Goal: Task Accomplishment & Management: Use online tool/utility

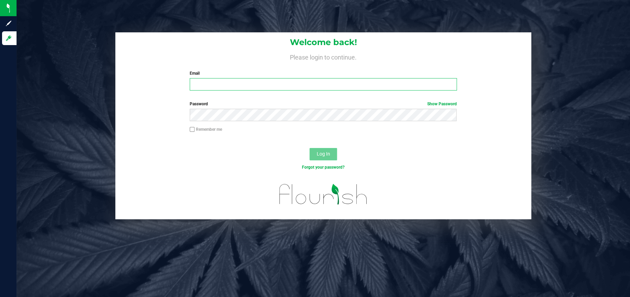
type input "christinarigney@heyawellness.com"
click at [328, 158] on button "Log In" at bounding box center [323, 154] width 28 height 12
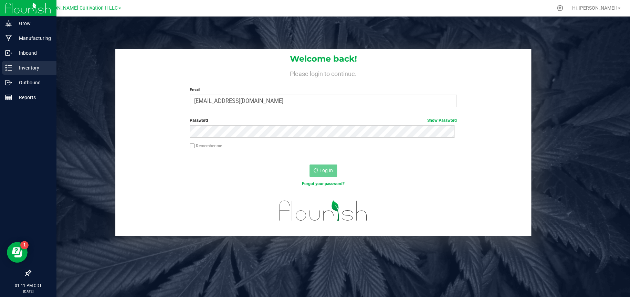
click at [16, 64] on p "Inventory" at bounding box center [32, 68] width 41 height 8
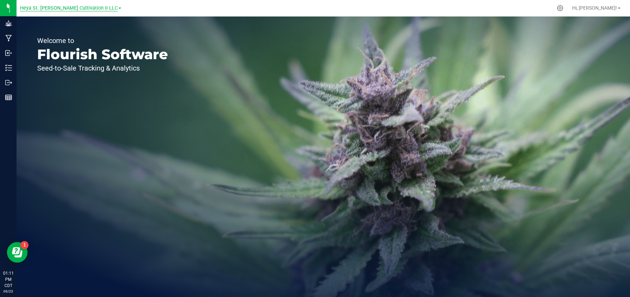
click at [85, 9] on span "Heya St. [PERSON_NAME] Cultivation II LLC" at bounding box center [69, 8] width 98 height 6
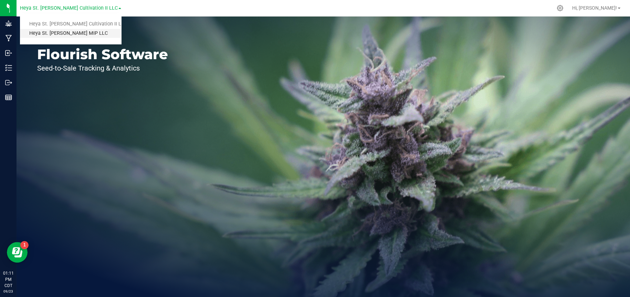
click at [59, 35] on link "Heya St. [PERSON_NAME] MIP LLC" at bounding box center [70, 33] width 101 height 9
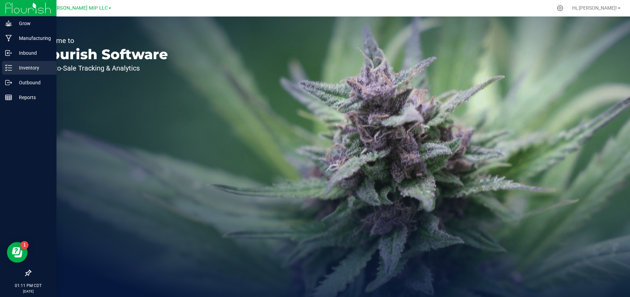
click at [18, 63] on div "Inventory" at bounding box center [29, 68] width 54 height 14
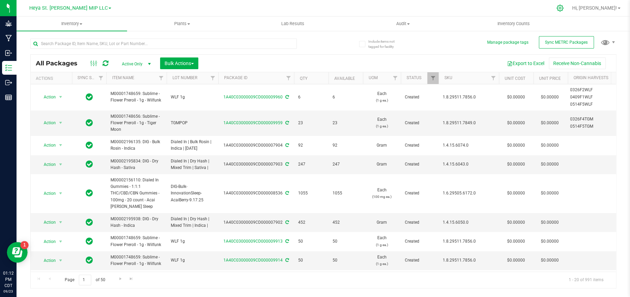
click at [563, 8] on icon at bounding box center [559, 7] width 7 height 7
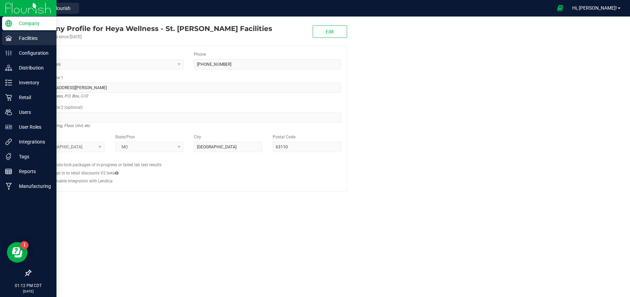
click at [20, 35] on p "Facilities" at bounding box center [32, 38] width 41 height 8
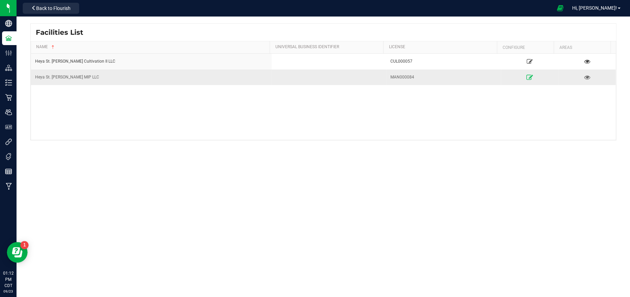
click at [526, 78] on icon at bounding box center [529, 77] width 7 height 5
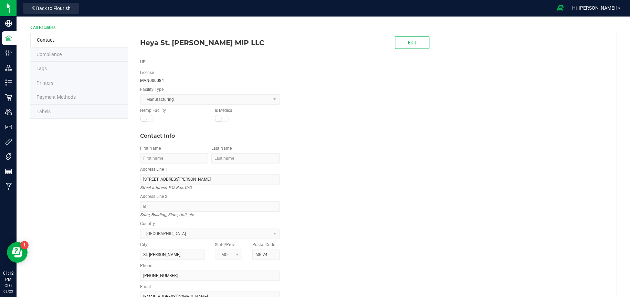
click at [52, 115] on li "Labels" at bounding box center [79, 112] width 98 height 14
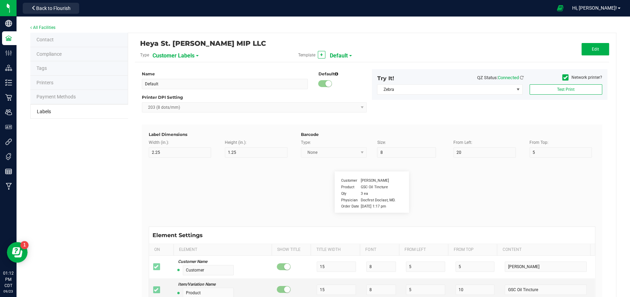
click at [187, 54] on span "Customer Labels" at bounding box center [173, 56] width 42 height 12
click at [174, 94] on span "Package Labels" at bounding box center [169, 96] width 29 height 5
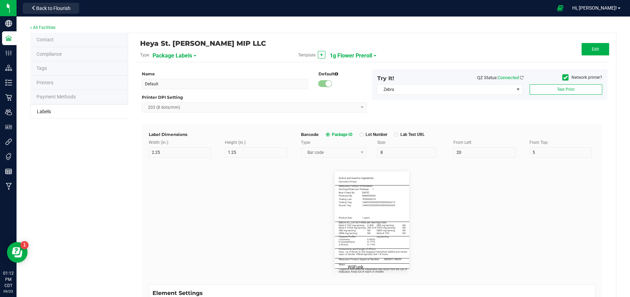
type input "1g Flower Preroll"
type input "3"
type input "5"
type input "3"
type input "30"
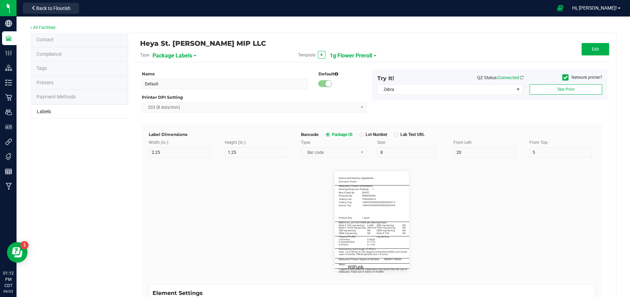
type input "Active and Inactive Ingredients"
type input "50"
type input "5.5"
type input "3"
type input "4"
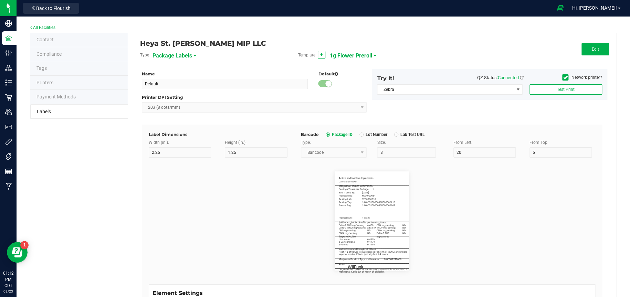
type input "____________________________________"
type input "10"
type input "0"
type input "7"
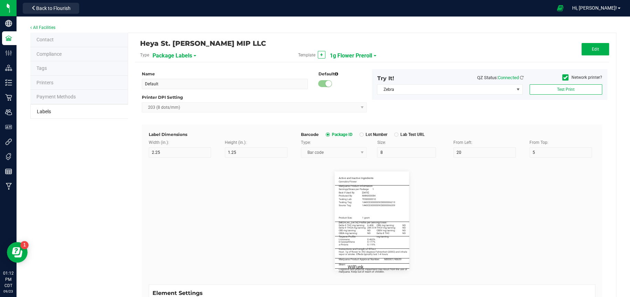
type input "Servings/Doses per Package:"
type input "26"
type input "5"
type input "3"
type input "12.5"
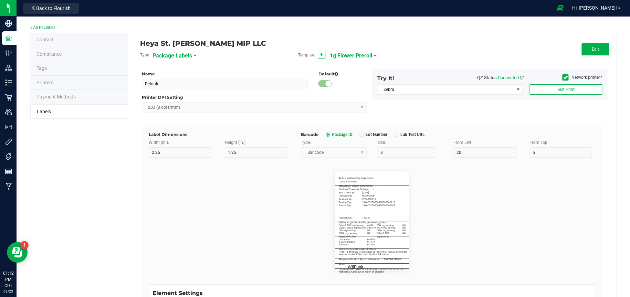
type input "1"
type input "Best if Used By:"
type input "18"
type input "5"
type input "3"
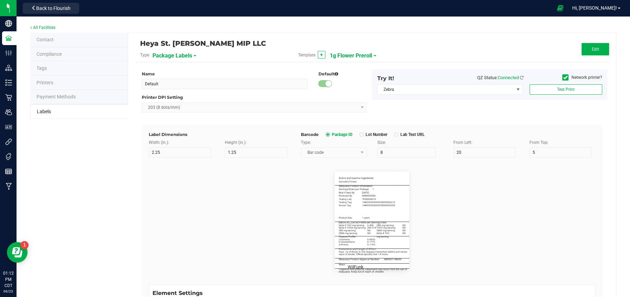
type input "15"
type input "[DATE]"
type input "Produced By:"
type input "18"
type input "5"
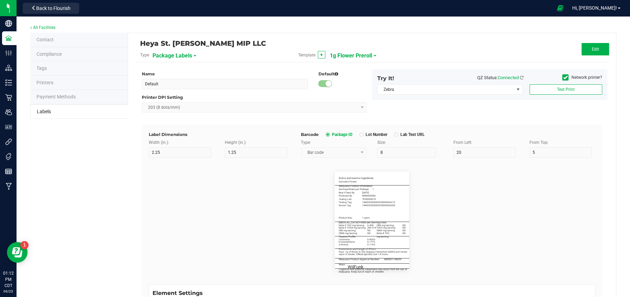
type input "3"
type input "17.5"
type input "MAN000084"
type input "Testing Lab:"
type input "18"
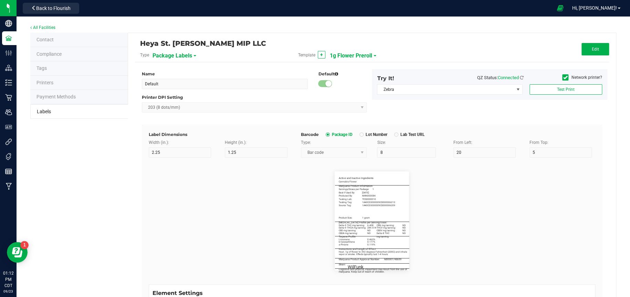
type input "5"
type input "3"
type input "20"
type input "TES0000010"
type input "Product Size:"
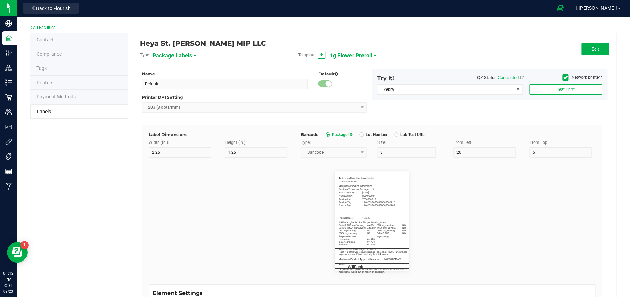
type input "18"
type input "5"
type input "3"
type input "34.5"
type input "1 gram"
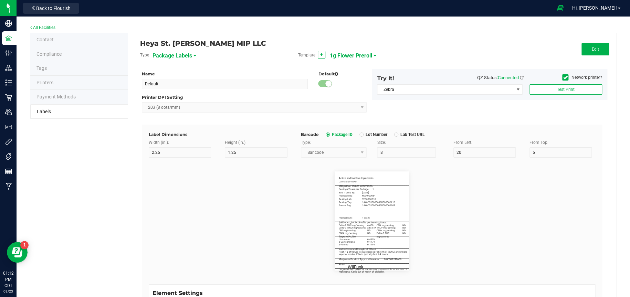
type input "____________________________________"
type input "10"
type input "0"
type input "35"
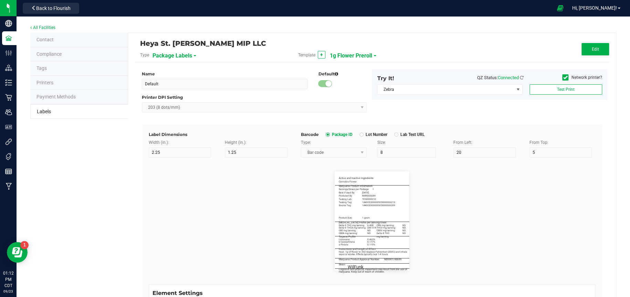
type input "[MEDICAL_DATA] Profile per Serving/Dose:"
type input "55"
type input "5.5"
type input "3"
type input "38"
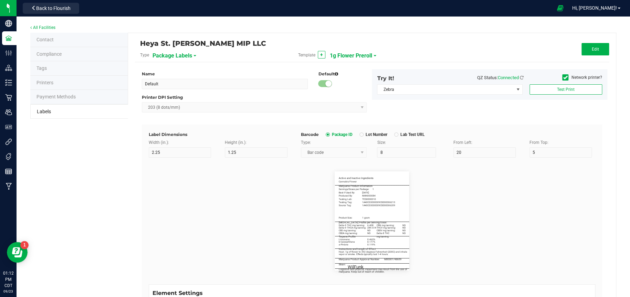
type input "Delta-9 THC mg/serving:"
type input "22"
type input "5"
type input "3"
type input "40.2"
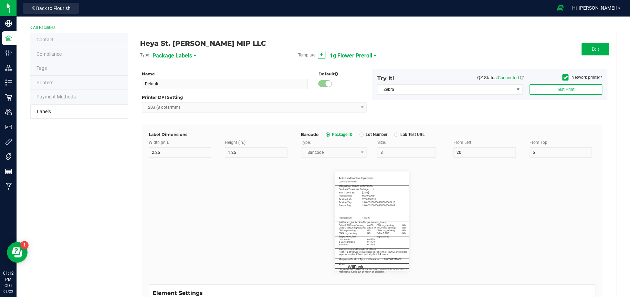
type input "6.408"
type input "____________________________________"
type input "10"
type input "0"
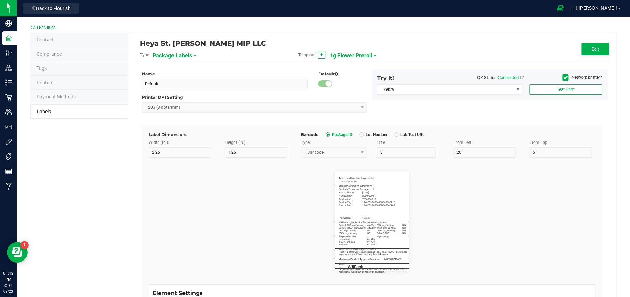
type input "46"
type input "Terpene Profile"
type input "55"
type input "5.5"
type input "3"
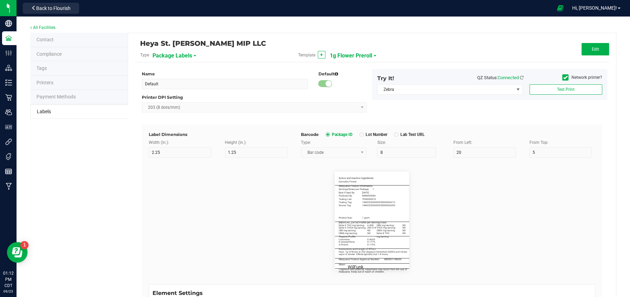
type input "49"
type input "Limonene"
type input "22"
type input "5"
type input "3"
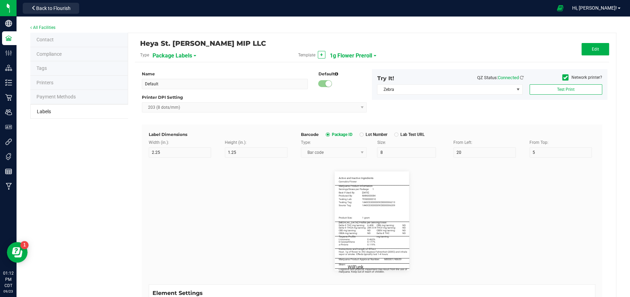
type input "51"
type input "0.465%"
type input "b-Caryophllene"
type input "22"
type input "5"
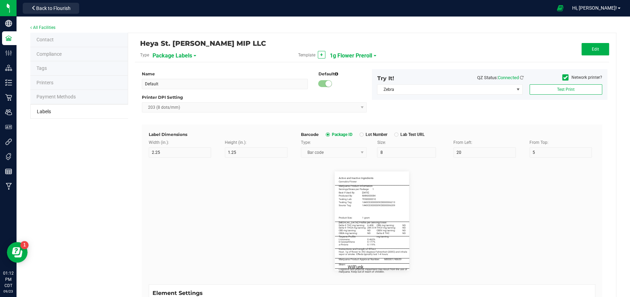
type input "3"
type input "53"
type input "0.177%"
type input "a-Pinene"
type input "22"
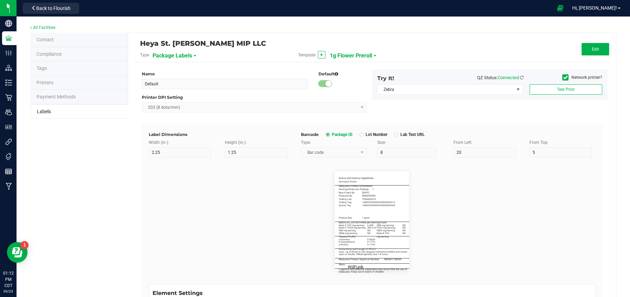
type input "5"
type input "3"
type input "55"
type input "0.119%"
type input "____________________________________"
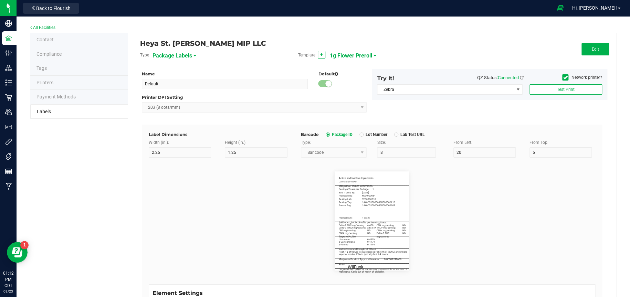
type input "10"
type input "0"
type input "55.5"
type input "Instructions and Length of Effect"
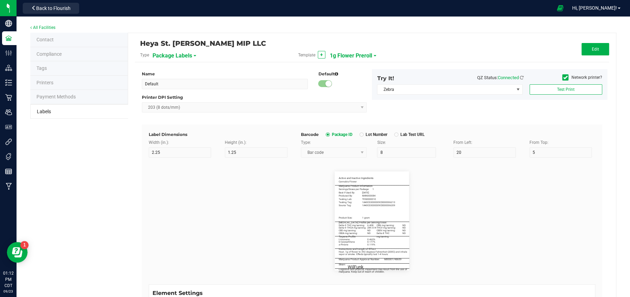
type input "55"
type input "5.5"
type input "3"
type input "58.5"
type input "Heat .1g of flower to 392 degrees Fahrenheit (200C) and inhale"
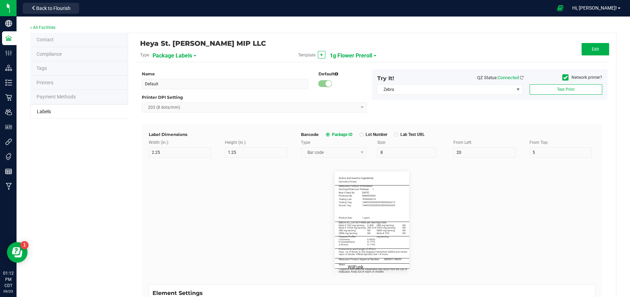
type input "56"
type input "5"
type input "3"
type input "60.5"
type input "vapor or smoke. Effects typically last 1-4 hours."
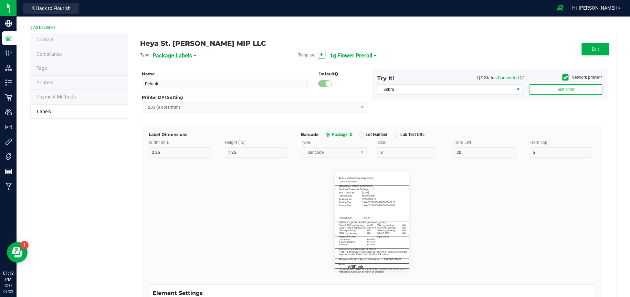
type input "55"
type input "5"
type input "3"
type input "62.5"
type input "____________________________________"
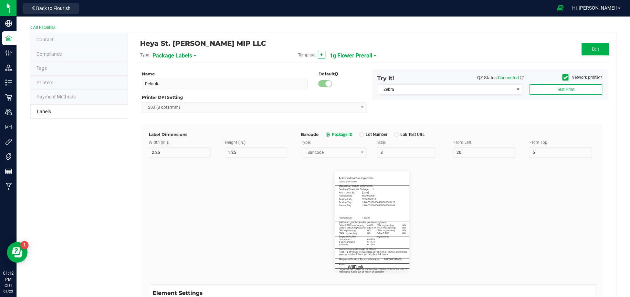
type input "10"
type input "0"
type input "63"
type input "Cognitive and physical impairment may result from the use of"
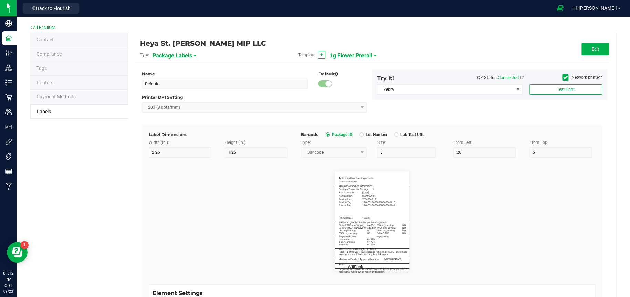
type input "55"
type input "5.5"
type input "3"
type input "74"
type input "marijuana. Keep out of reach of children."
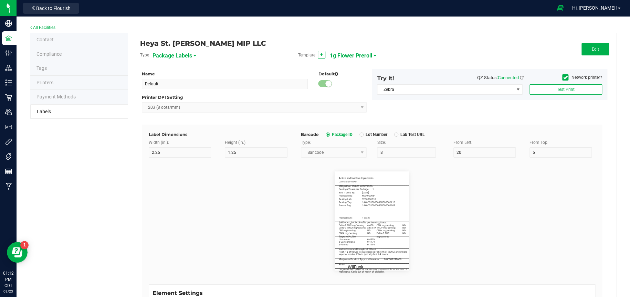
type input "54"
type input "5.5"
type input "3"
type input "76"
click at [592, 51] on span "Edit" at bounding box center [594, 49] width 7 height 5
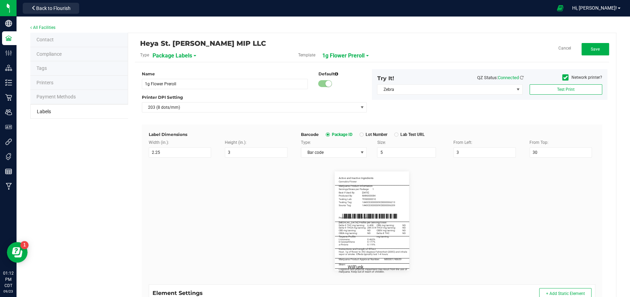
click at [360, 55] on span "1g Flower Preroll" at bounding box center [343, 56] width 42 height 12
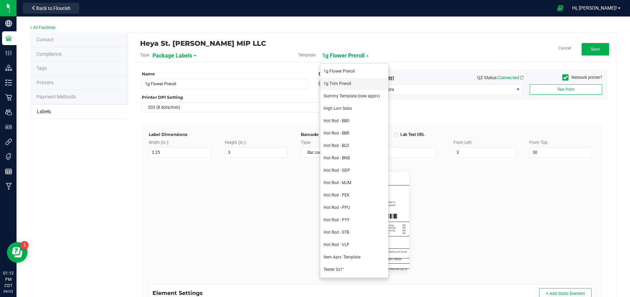
click at [344, 85] on span "1g Trim Preroll" at bounding box center [337, 83] width 28 height 5
type input "1g Trim Preroll"
type input "60"
type input "Ingredients 1"
type input "5"
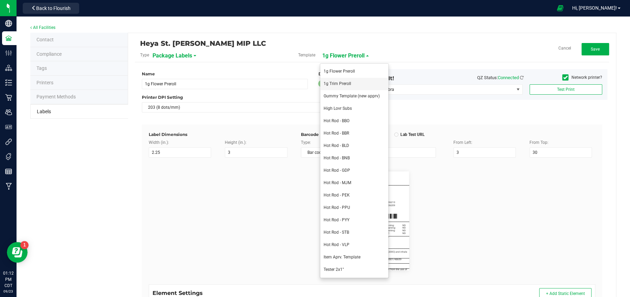
type input "3"
type input "6.5"
type input "Cannabis Trim"
type input "_____________________________________"
type input "10"
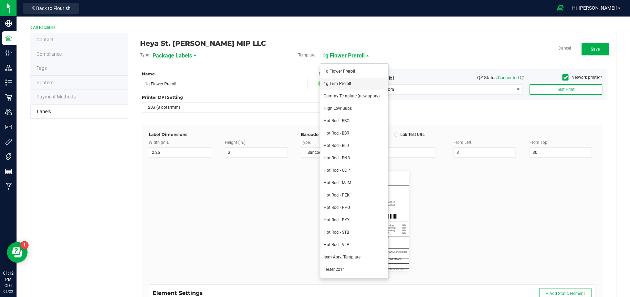
type input "10"
type input "0"
type input "7"
type input "Marijuana Product Information"
type input "60"
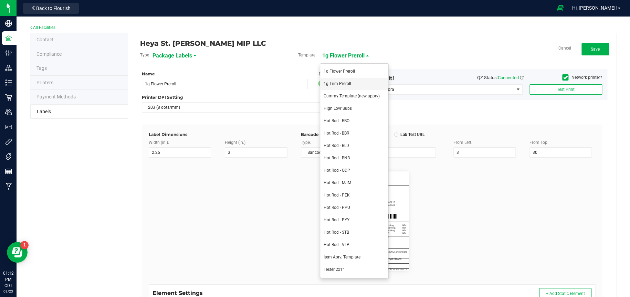
type input "5.5"
type input "10"
type input "Servings / Doses per Package:"
type input "26"
type input "12.5"
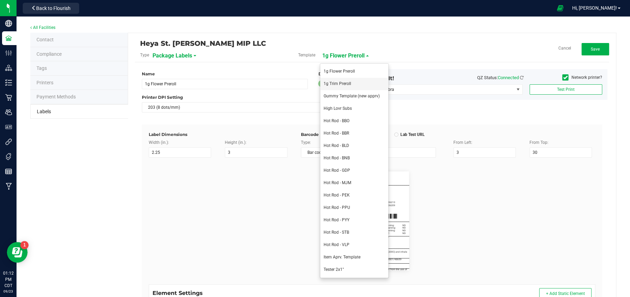
type input "1"
type input "Best if Used By:"
type input "15"
type input "[DATE]"
type input "Produced By:"
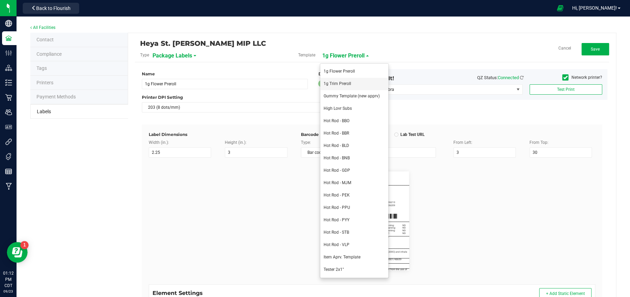
type input "17.5"
type input "MAN000084"
type input "Testing Lab:"
type input "18"
type input "5"
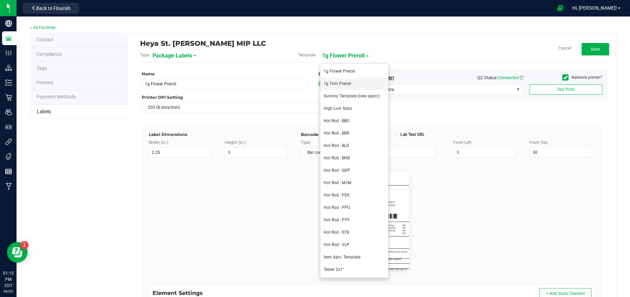
type input "3"
type input "20"
type input "TES000010"
type input "Testing Tag:"
type input "18"
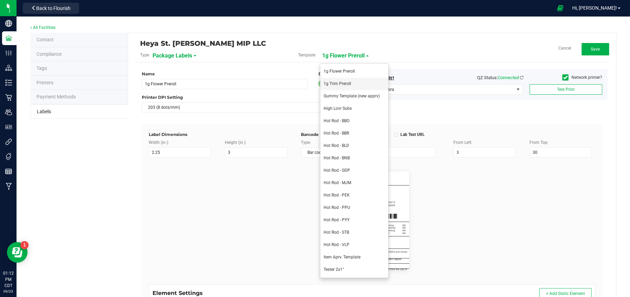
type input "5"
type input "22.5"
type input "1A40C03000009C5000004786"
type input "Source Tag:"
type input "18"
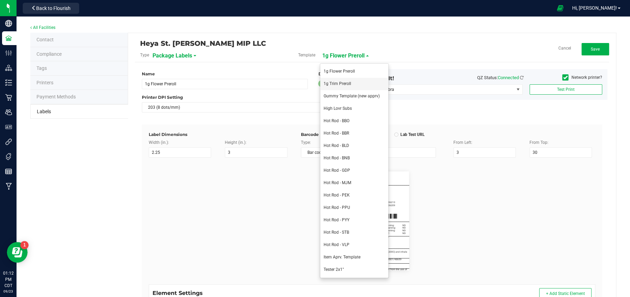
type input "25"
type input "1A40C03000009C5000004782"
type input "Product Size:"
type input "18"
type input "5"
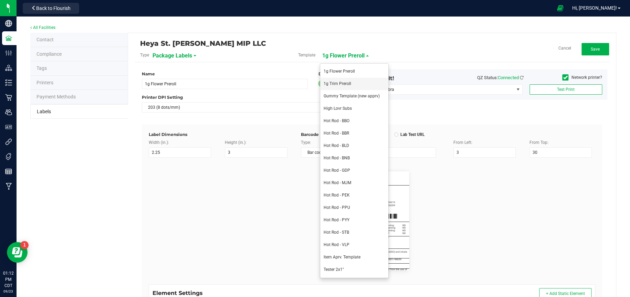
type input "3"
type input "34.5"
type input "1g"
type input "_____________________________________"
type input "10"
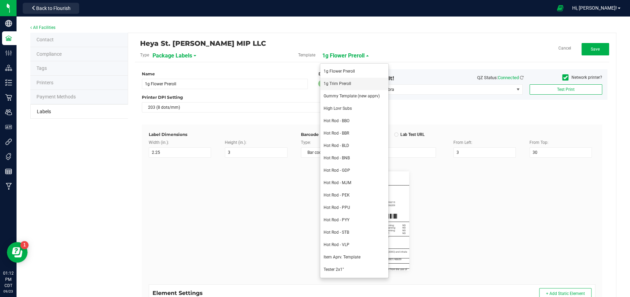
type input "10"
type input "0"
type input "35"
type input "[MEDICAL_DATA] Profile Per Serving/Dose"
type input "60"
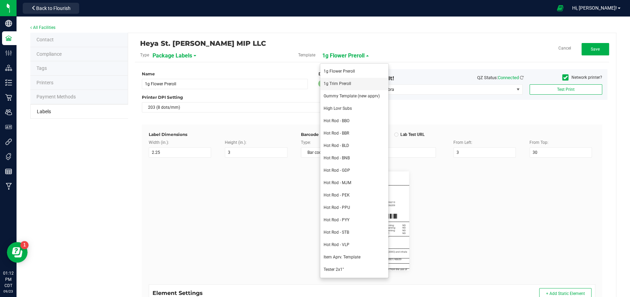
type input "5.5"
type input "38"
type input "Delta-9 THC mg/serving:"
type input "40.2"
type input "ND"
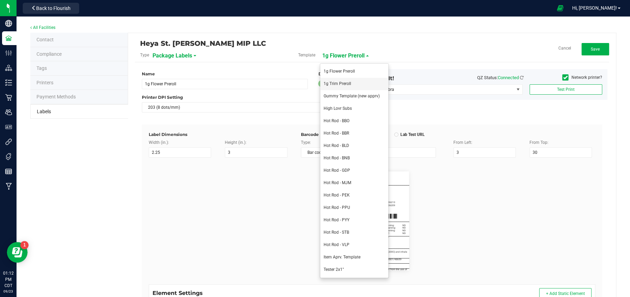
type input "Delta-9 THCA mg/serving:"
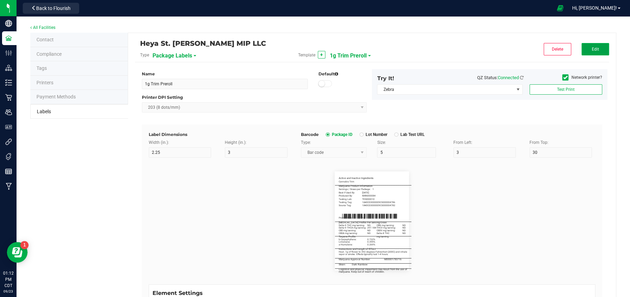
click at [585, 46] on button "Edit" at bounding box center [595, 49] width 28 height 12
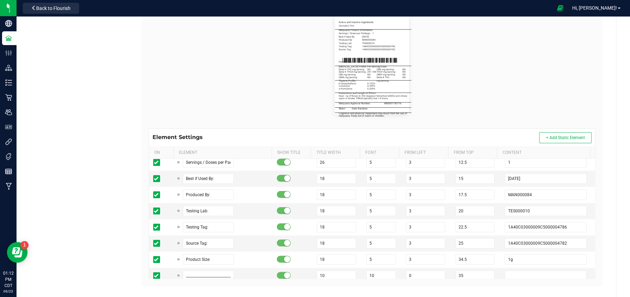
scroll to position [166, 0]
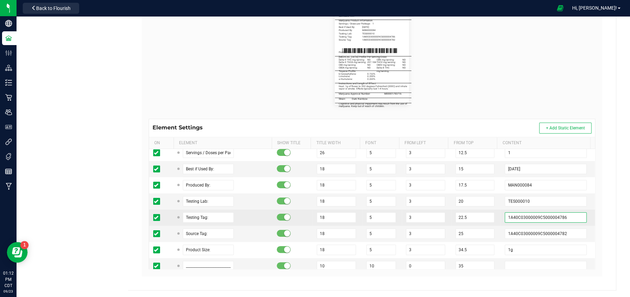
click at [560, 215] on input "1A40C03000009C5000004786" at bounding box center [545, 217] width 82 height 10
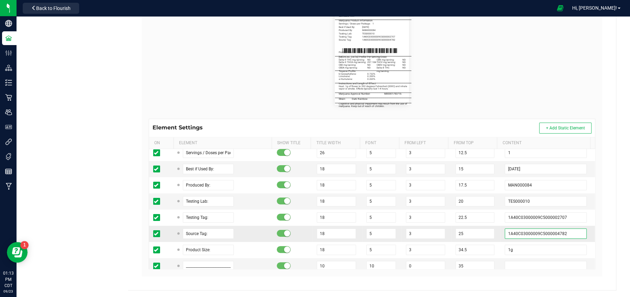
click at [562, 232] on input "1A40C03000009C5000004782" at bounding box center [545, 234] width 82 height 10
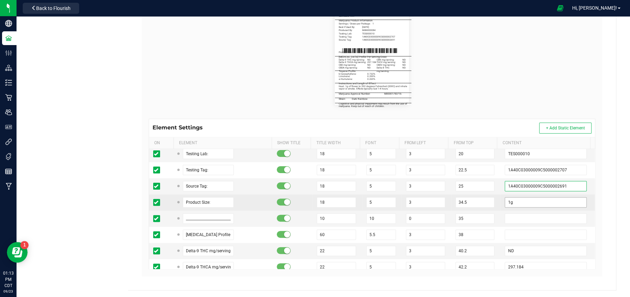
scroll to position [138, 0]
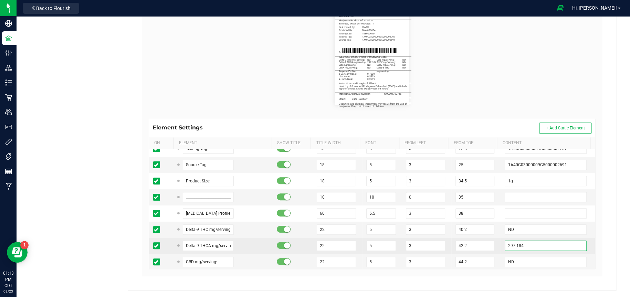
click at [557, 245] on input "297.184" at bounding box center [545, 246] width 82 height 10
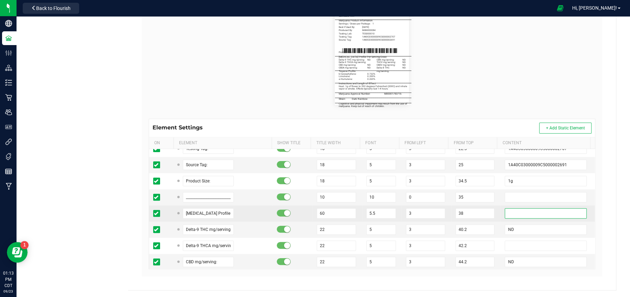
click at [529, 213] on input "text" at bounding box center [545, 213] width 82 height 10
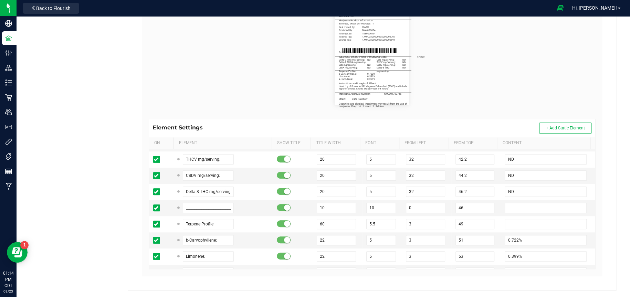
scroll to position [310, 0]
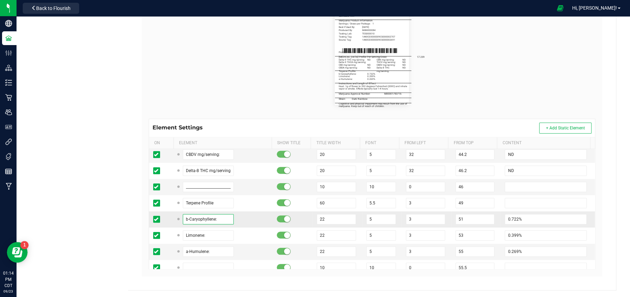
click at [221, 219] on input "b-Caryophyllene:" at bounding box center [208, 219] width 51 height 10
click at [521, 216] on input "0.722%" at bounding box center [545, 219] width 82 height 10
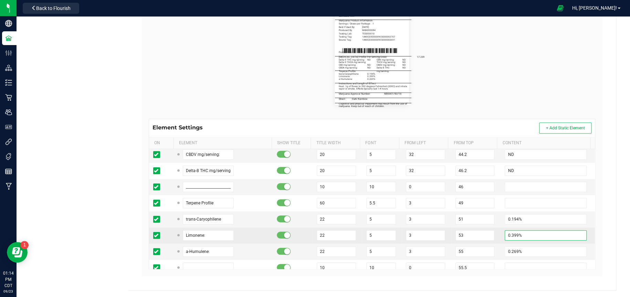
click at [536, 234] on input "0.399%" at bounding box center [545, 235] width 82 height 10
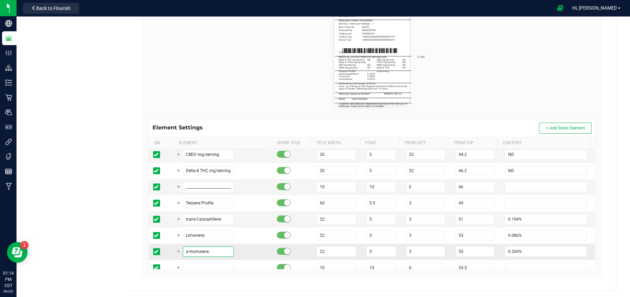
click at [210, 252] on input "a-Humulene:" at bounding box center [208, 251] width 51 height 10
click at [533, 250] on input "0.269%" at bounding box center [545, 251] width 82 height 10
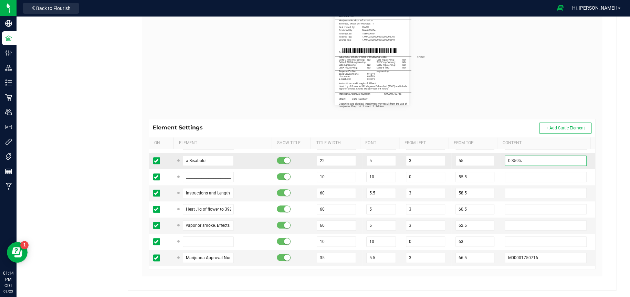
scroll to position [413, 0]
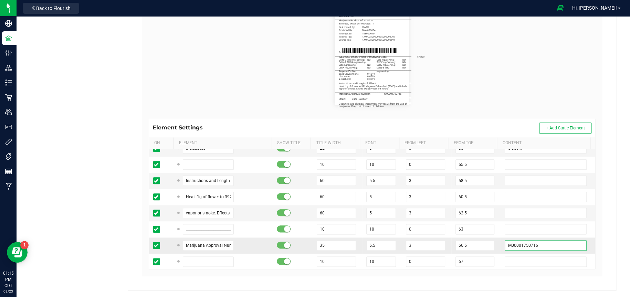
click at [535, 241] on input "M00001750716" at bounding box center [545, 245] width 82 height 10
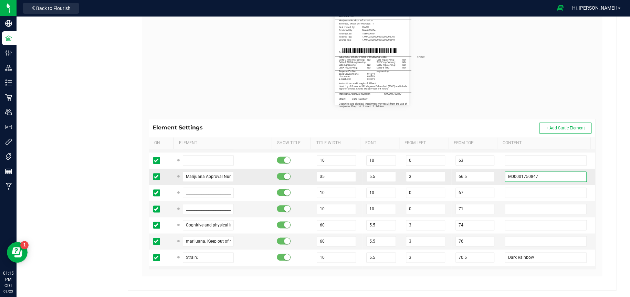
scroll to position [516, 0]
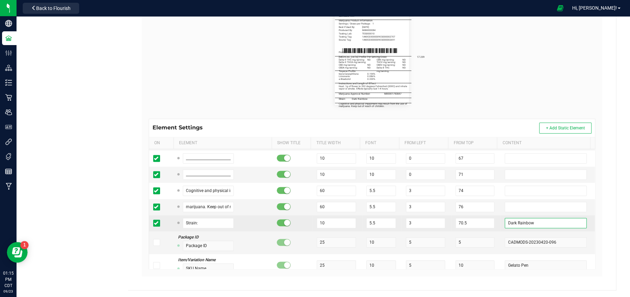
click at [534, 225] on input "Dark Rainbow" at bounding box center [545, 223] width 82 height 10
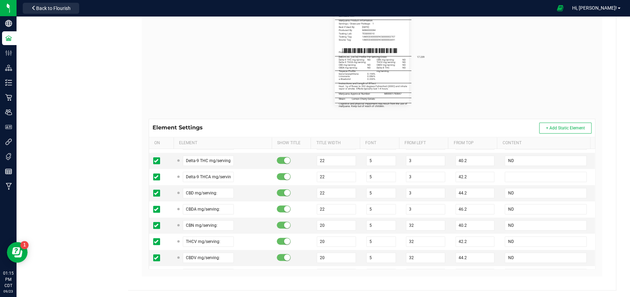
scroll to position [172, 0]
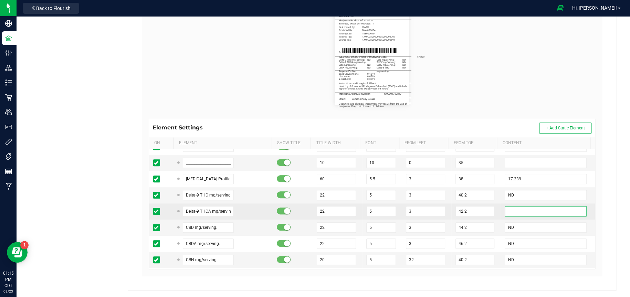
click at [508, 211] on input "text" at bounding box center [545, 211] width 82 height 10
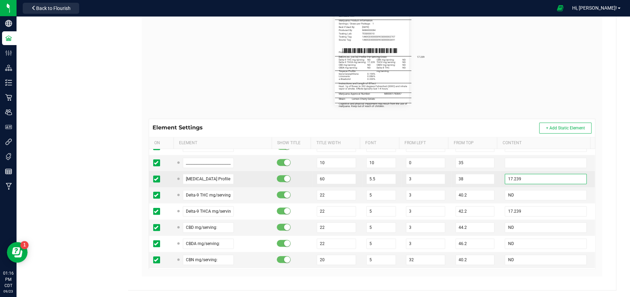
click at [520, 179] on input "17.239" at bounding box center [545, 179] width 82 height 10
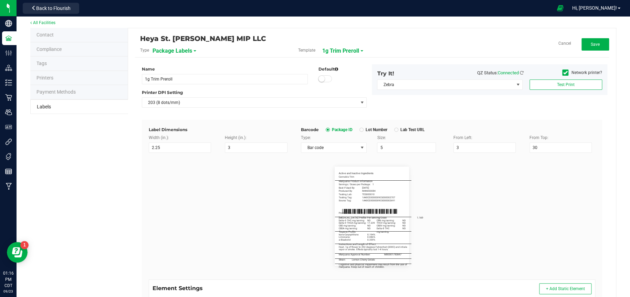
scroll to position [0, 0]
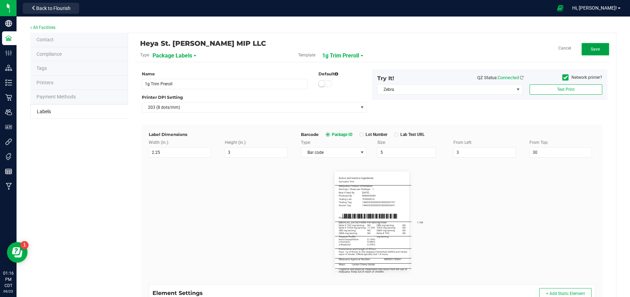
click at [597, 53] on button "Save" at bounding box center [595, 49] width 28 height 12
click at [581, 54] on button "Edit" at bounding box center [595, 49] width 28 height 12
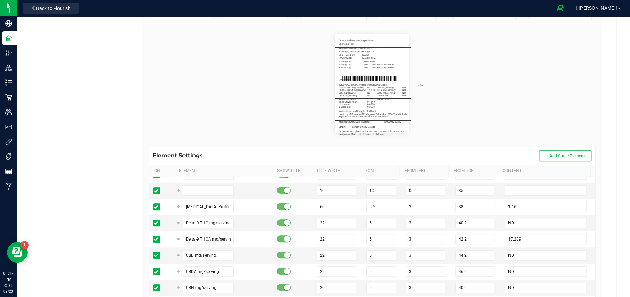
scroll to position [166, 0]
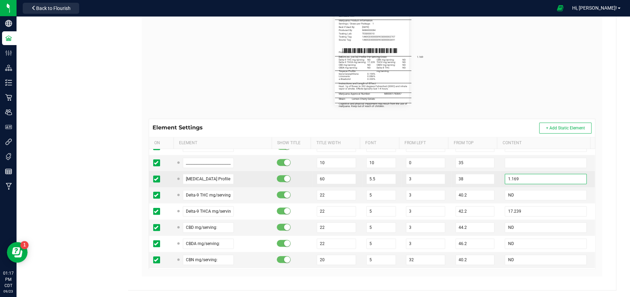
click at [527, 177] on input "1.169" at bounding box center [545, 179] width 82 height 10
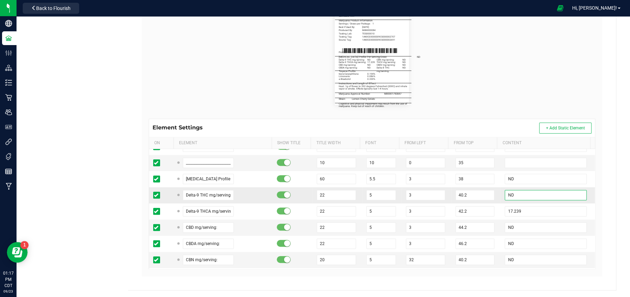
click at [516, 196] on input "ND" at bounding box center [545, 195] width 82 height 10
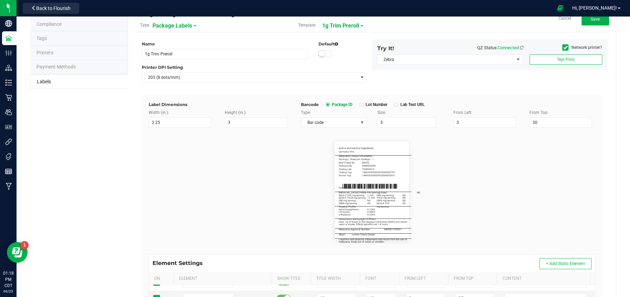
scroll to position [0, 0]
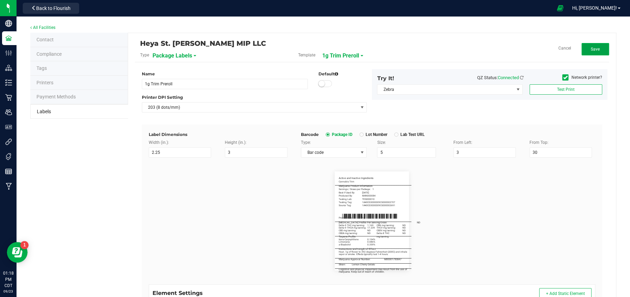
click at [595, 50] on button "Save" at bounding box center [595, 49] width 28 height 12
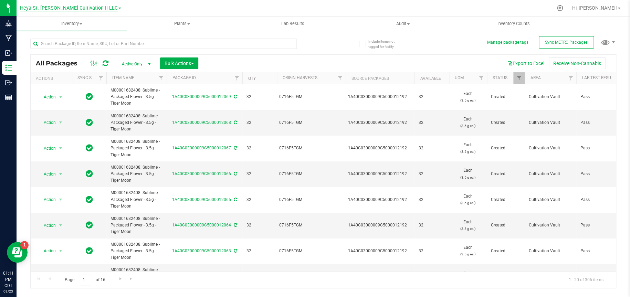
click at [69, 7] on span "Heya St. [PERSON_NAME] Cultivation II LLC" at bounding box center [69, 8] width 98 height 6
click at [73, 33] on link "Heya St. [PERSON_NAME] MIP LLC" at bounding box center [70, 33] width 101 height 9
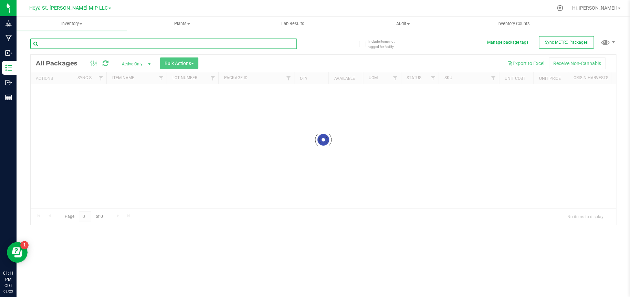
click at [71, 42] on input "text" at bounding box center [163, 44] width 266 height 10
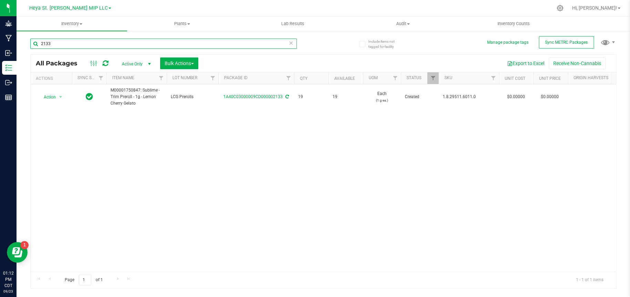
type input "2133"
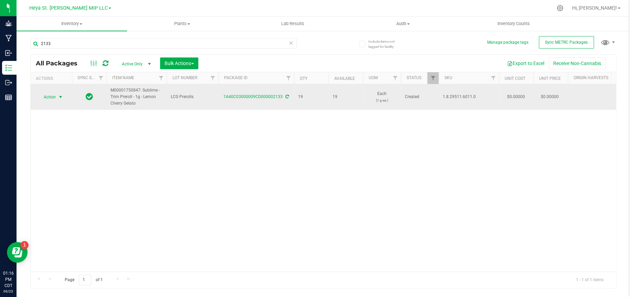
click at [60, 97] on span "select" at bounding box center [61, 97] width 6 height 6
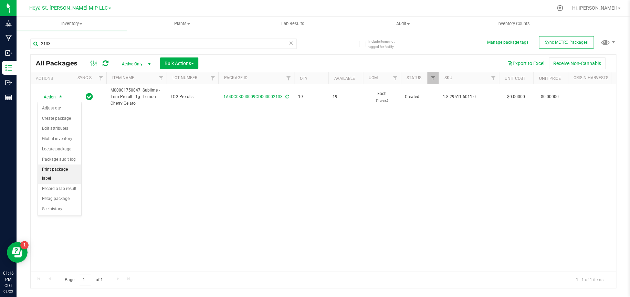
click at [65, 170] on li "Print package label" at bounding box center [59, 173] width 43 height 19
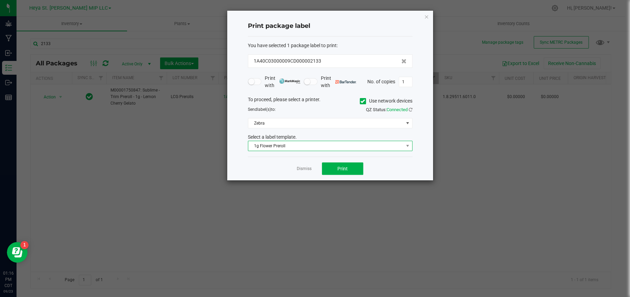
click at [351, 147] on span "1g Flower Preroll" at bounding box center [325, 146] width 155 height 10
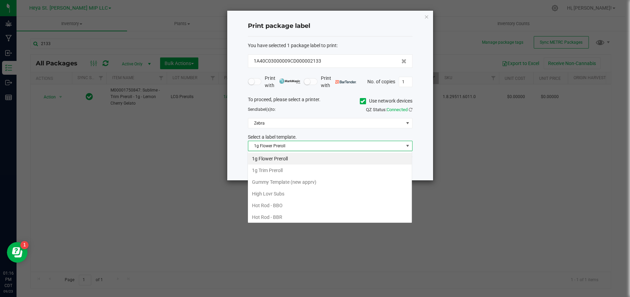
scroll to position [10, 164]
click at [274, 172] on li "1g Trim Preroll" at bounding box center [330, 170] width 164 height 12
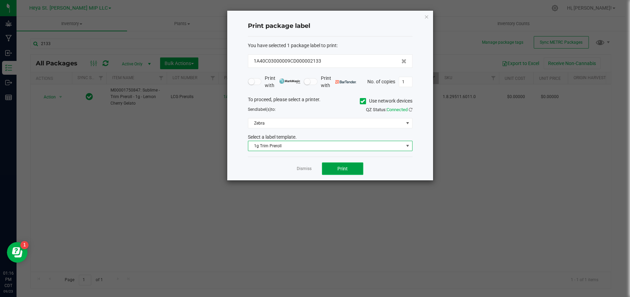
click at [347, 166] on span "Print" at bounding box center [342, 169] width 10 height 6
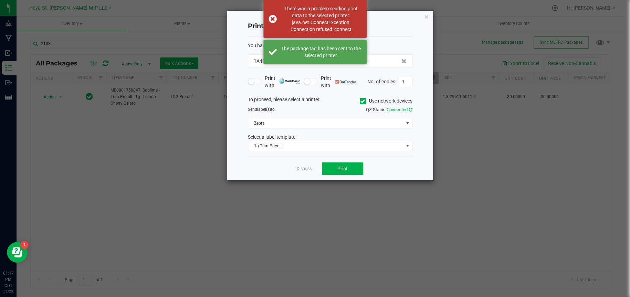
click at [412, 107] on icon at bounding box center [410, 109] width 4 height 4
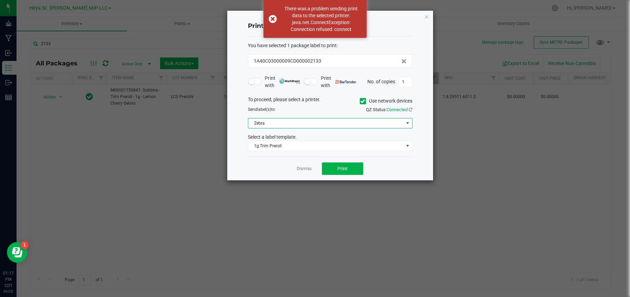
click at [406, 120] on span at bounding box center [408, 123] width 6 height 6
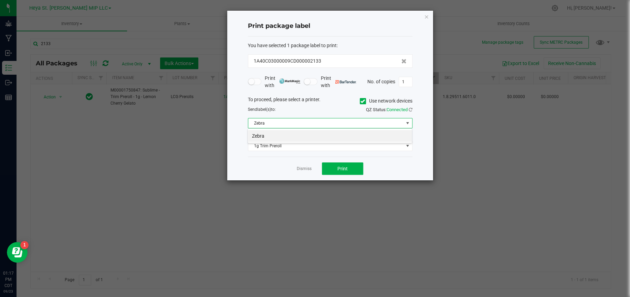
click at [358, 100] on div "To proceed, please select a printer. Use network devices" at bounding box center [330, 101] width 175 height 10
click at [362, 101] on icon at bounding box center [362, 101] width 4 height 0
click at [0, 0] on input "Use network devices" at bounding box center [0, 0] width 0 height 0
click at [402, 122] on span at bounding box center [325, 123] width 155 height 10
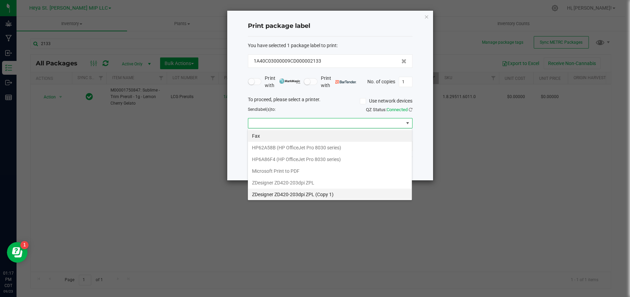
click at [301, 191] on 1\) "ZDesigner ZD420-203dpi ZPL (Copy 1)" at bounding box center [330, 195] width 164 height 12
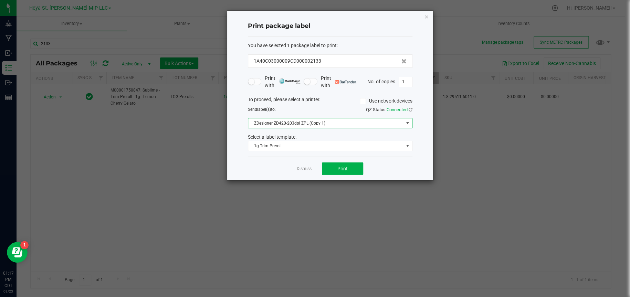
click at [410, 106] on div "QZ Status: Connected" at bounding box center [373, 109] width 87 height 7
click at [351, 168] on button "Print" at bounding box center [342, 168] width 41 height 12
click at [355, 169] on button "Print" at bounding box center [342, 168] width 41 height 12
click at [409, 79] on input "1" at bounding box center [405, 82] width 13 height 10
type input "18"
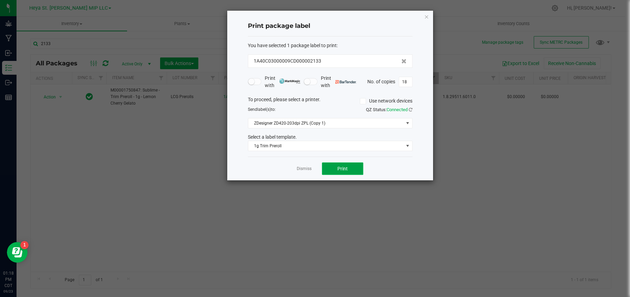
click at [353, 167] on button "Print" at bounding box center [342, 168] width 41 height 12
click at [425, 13] on icon "button" at bounding box center [426, 16] width 5 height 8
